Goal: Browse casually

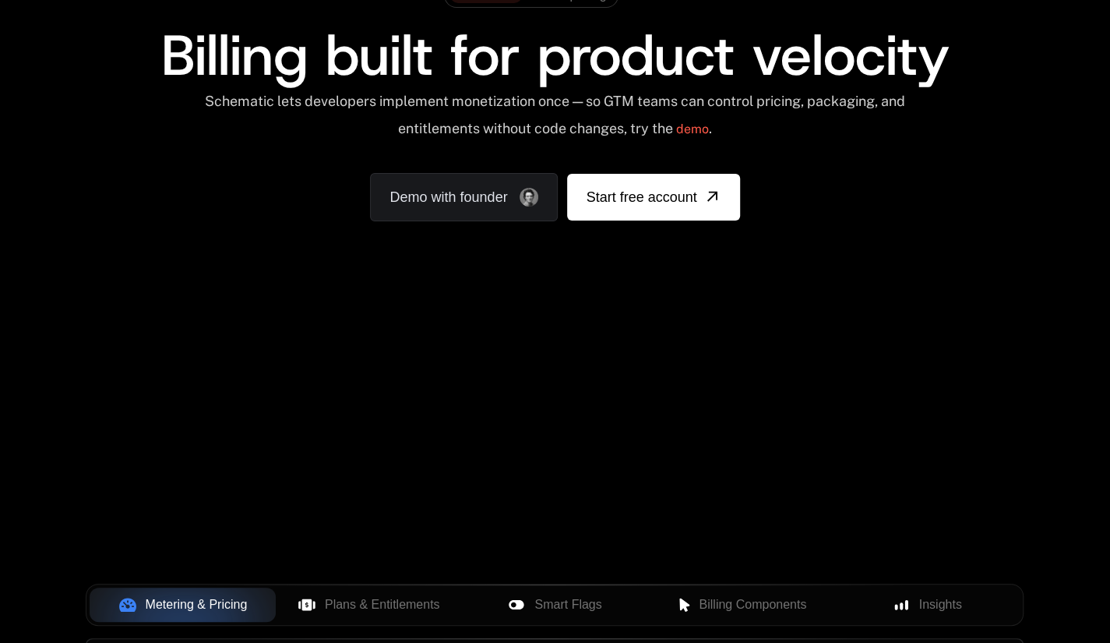
scroll to position [156, 0]
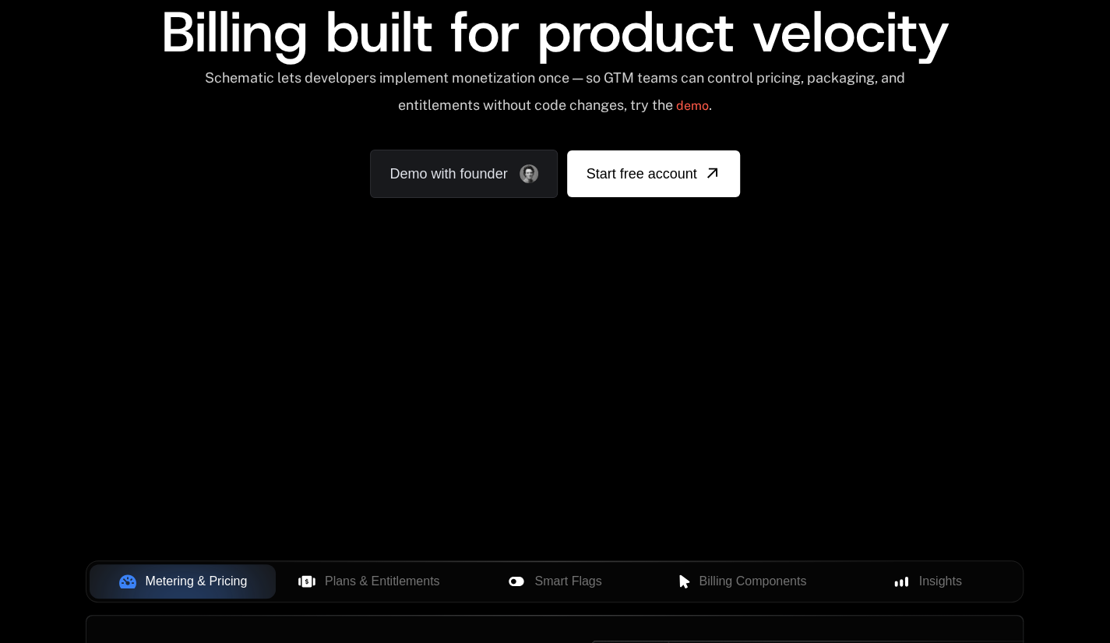
click at [544, 372] on div "Your browser does not support the video tag." at bounding box center [554, 304] width 1013 height 656
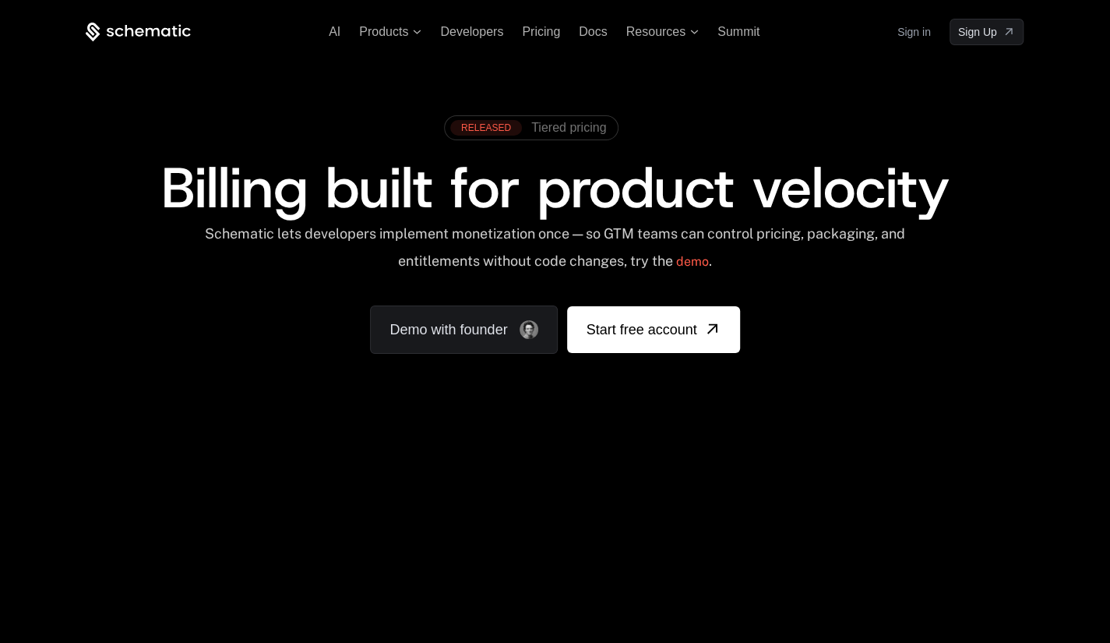
scroll to position [234, 0]
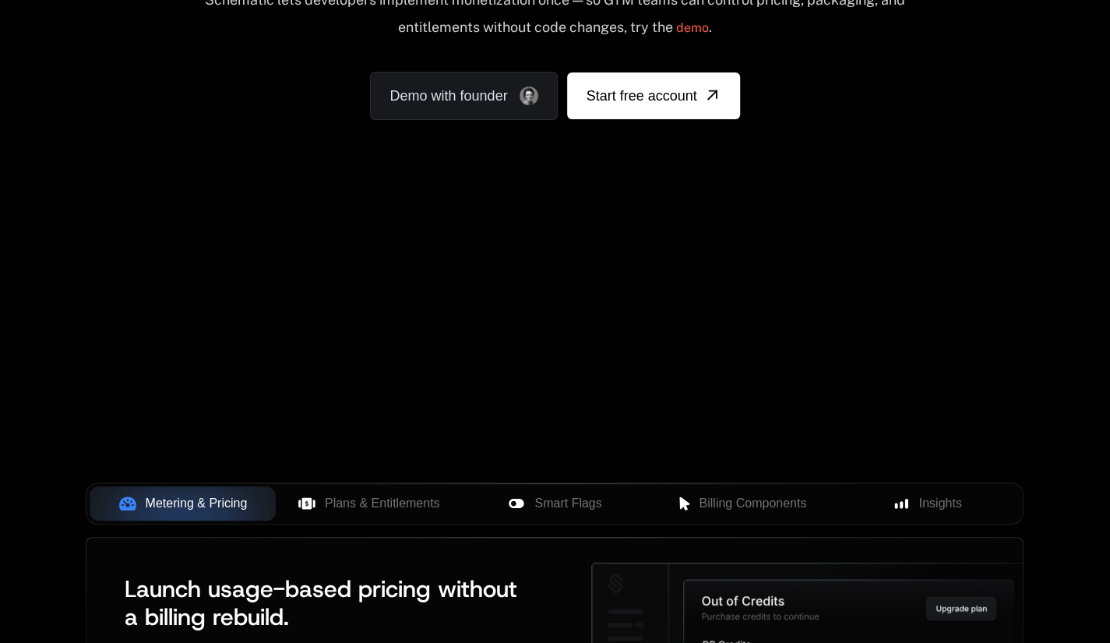
click at [640, 293] on div "Your browser does not support the video tag." at bounding box center [554, 226] width 1013 height 656
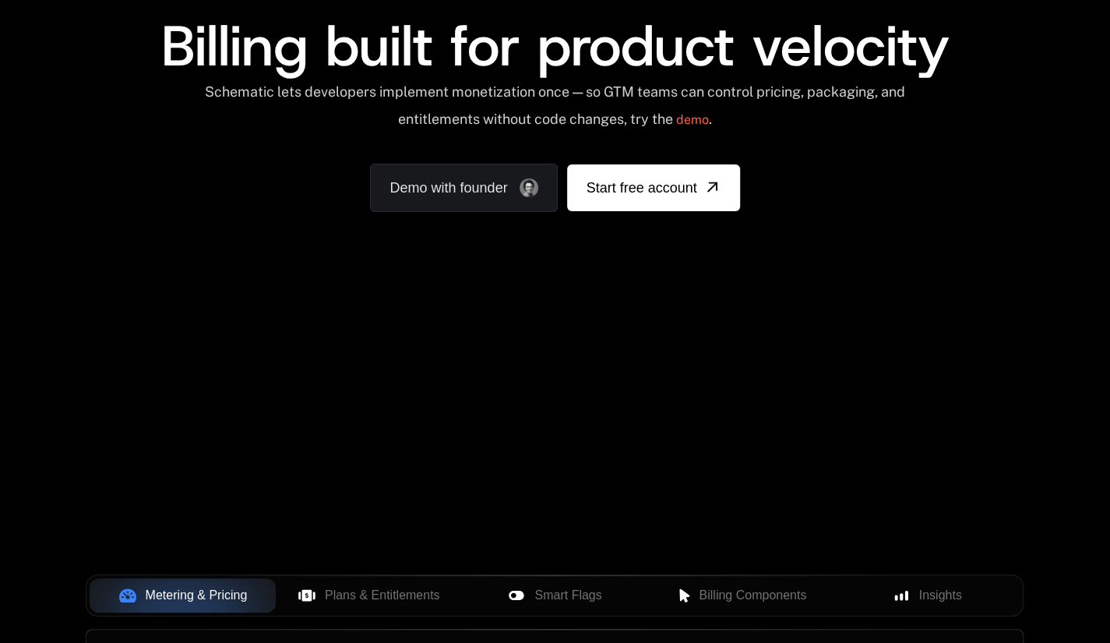
scroll to position [156, 0]
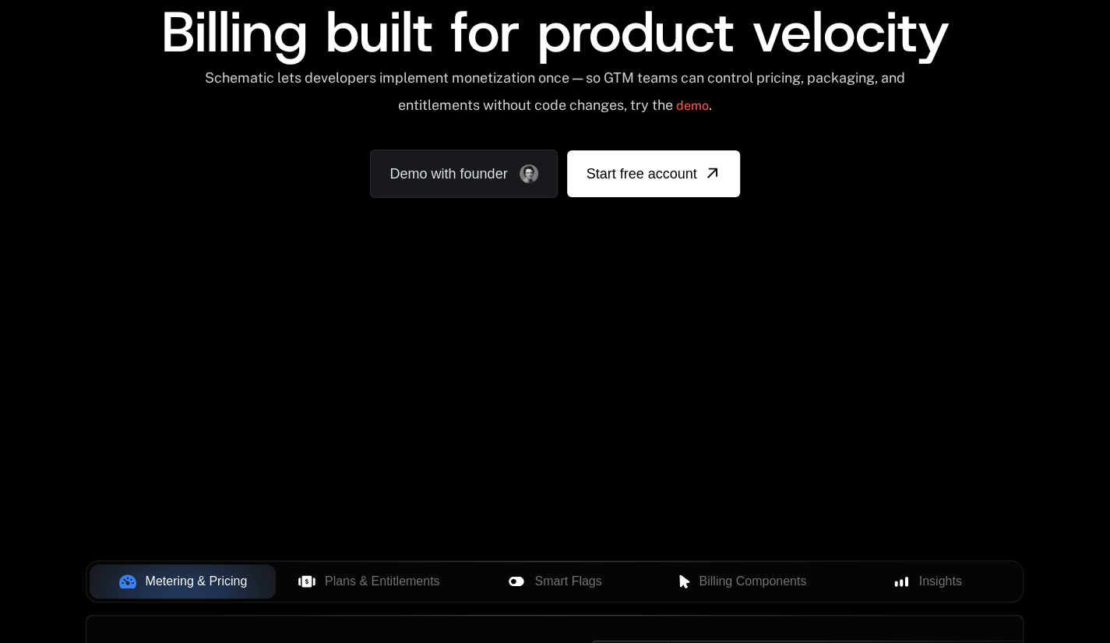
drag, startPoint x: 0, startPoint y: 0, endPoint x: 346, endPoint y: 431, distance: 552.5
click at [345, 430] on div "Your browser does not support the video tag." at bounding box center [554, 304] width 1013 height 656
